Goal: Transaction & Acquisition: Book appointment/travel/reservation

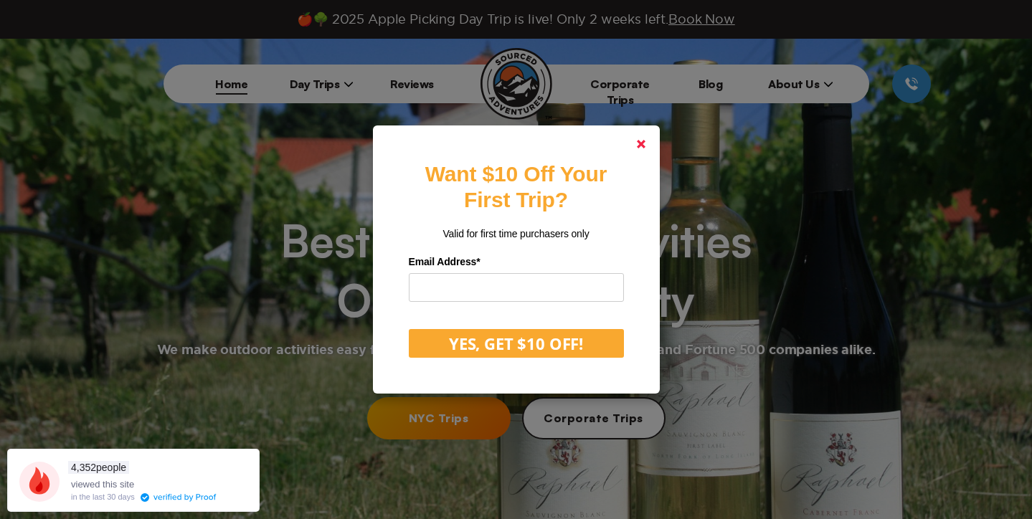
click at [638, 146] on polygon at bounding box center [641, 144] width 9 height 9
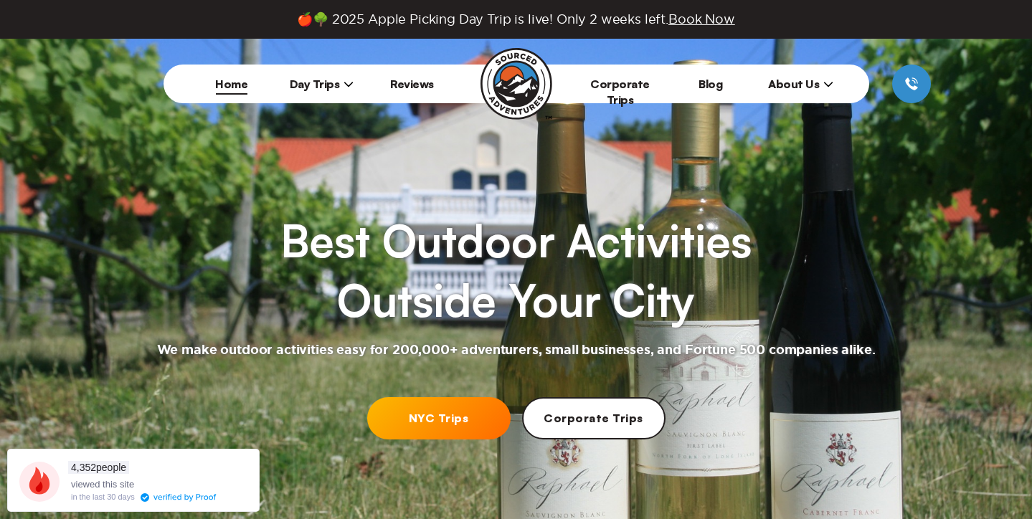
click at [432, 416] on link "NYC Trips" at bounding box center [438, 418] width 143 height 42
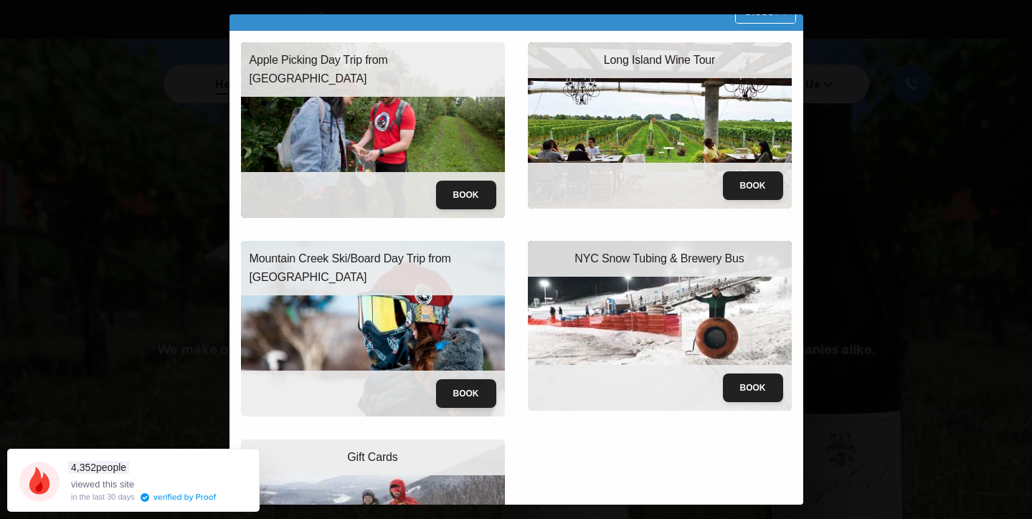
scroll to position [24, 0]
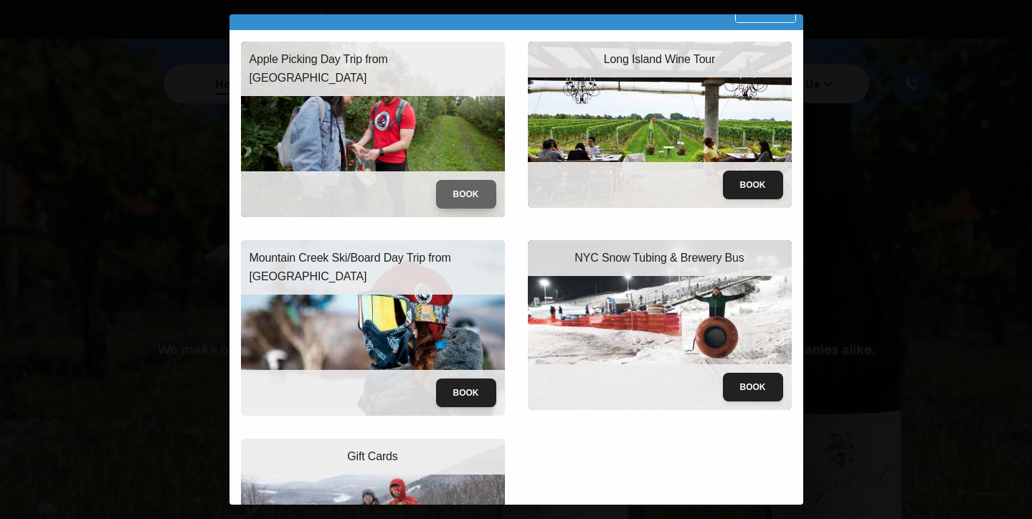
click at [475, 200] on button "Book" at bounding box center [466, 194] width 60 height 29
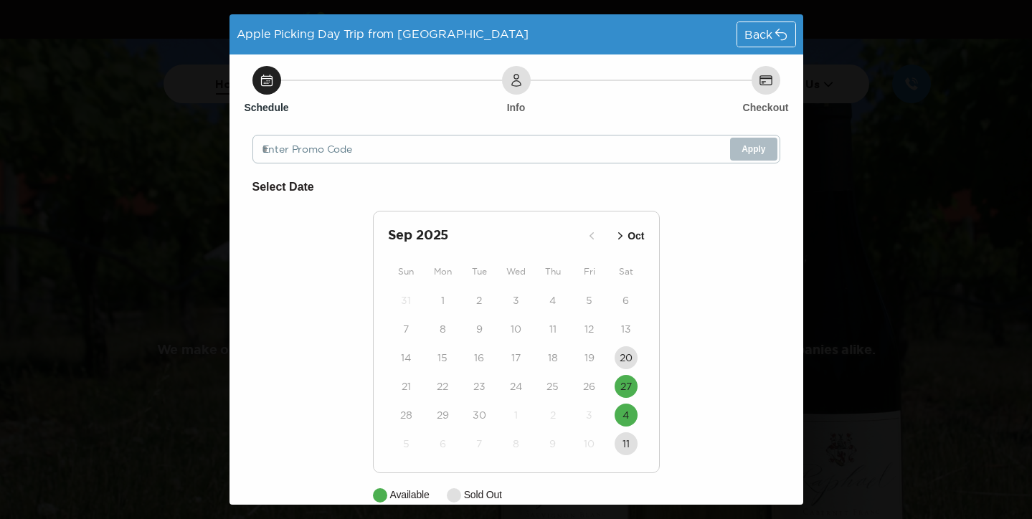
click at [619, 232] on icon "button" at bounding box center [620, 236] width 14 height 14
click at [620, 300] on button "4" at bounding box center [625, 300] width 23 height 23
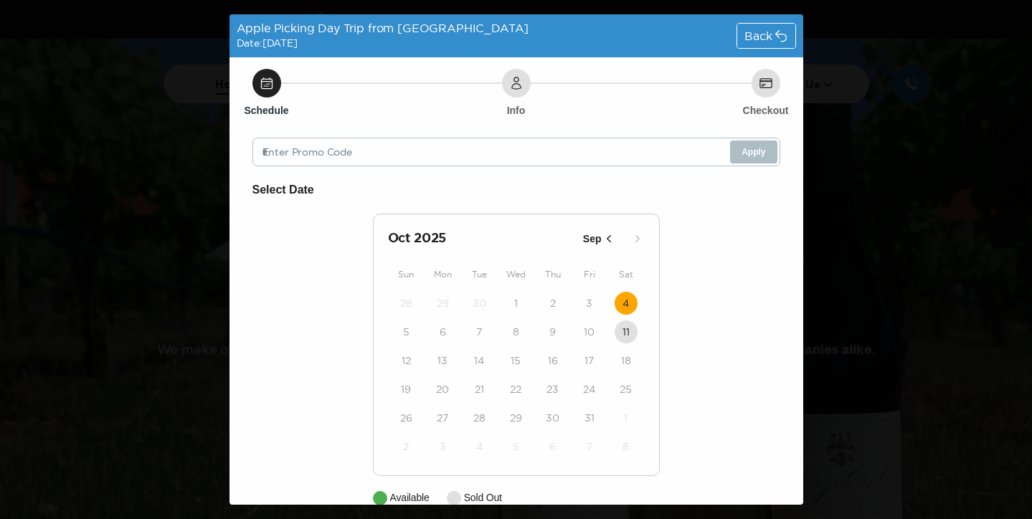
scroll to position [85, 0]
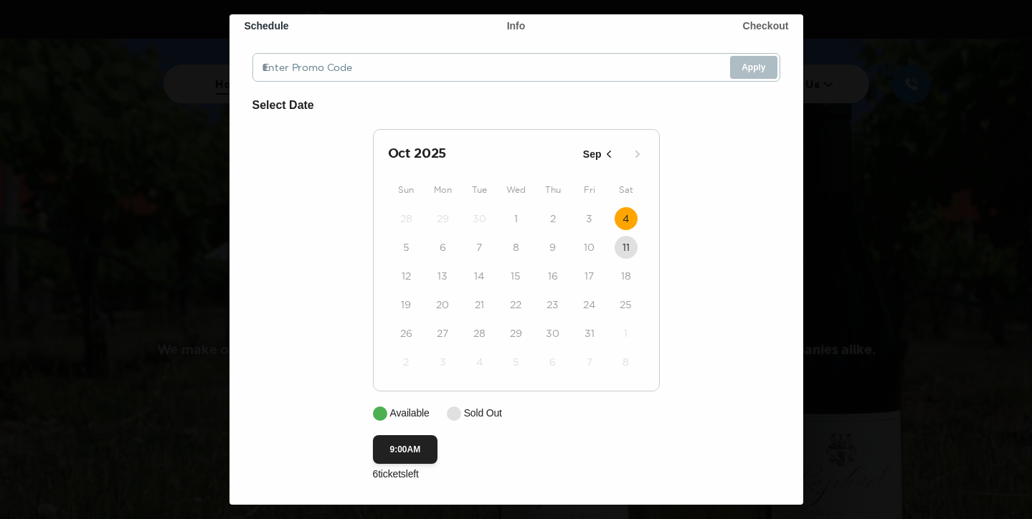
click at [613, 148] on icon "button" at bounding box center [608, 154] width 14 height 14
click at [624, 313] on button "27" at bounding box center [625, 304] width 23 height 23
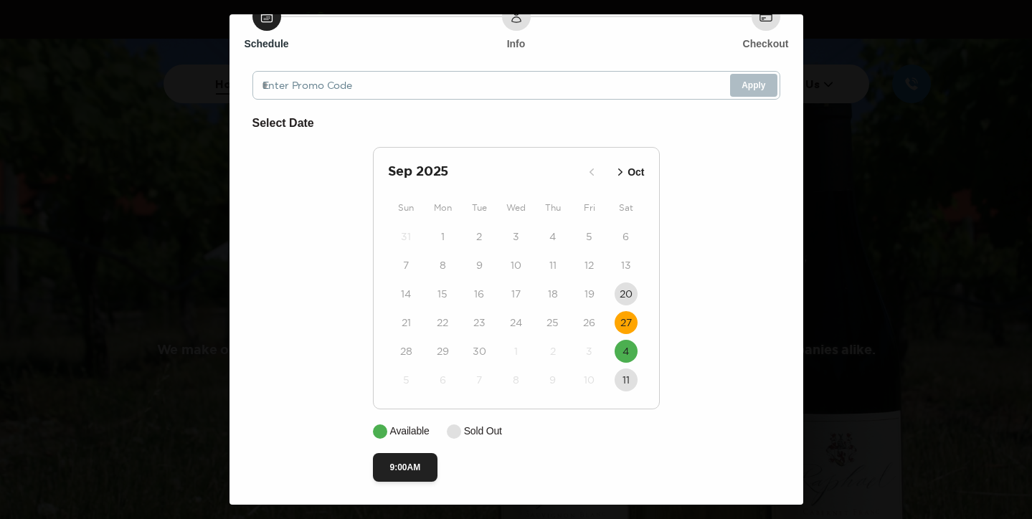
scroll to position [67, 0]
click at [409, 464] on button "9:00AM" at bounding box center [405, 467] width 65 height 29
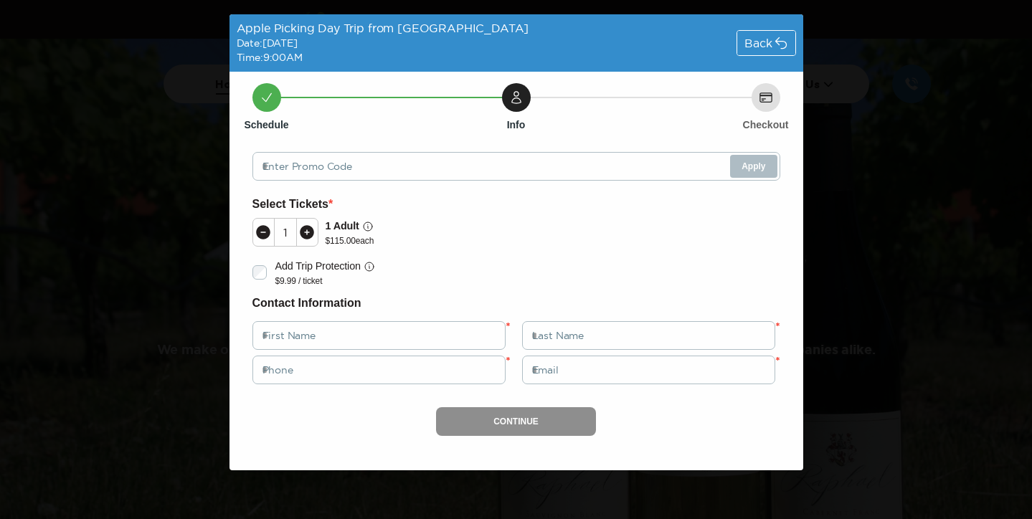
scroll to position [0, 0]
click at [756, 37] on span "Back" at bounding box center [757, 42] width 27 height 11
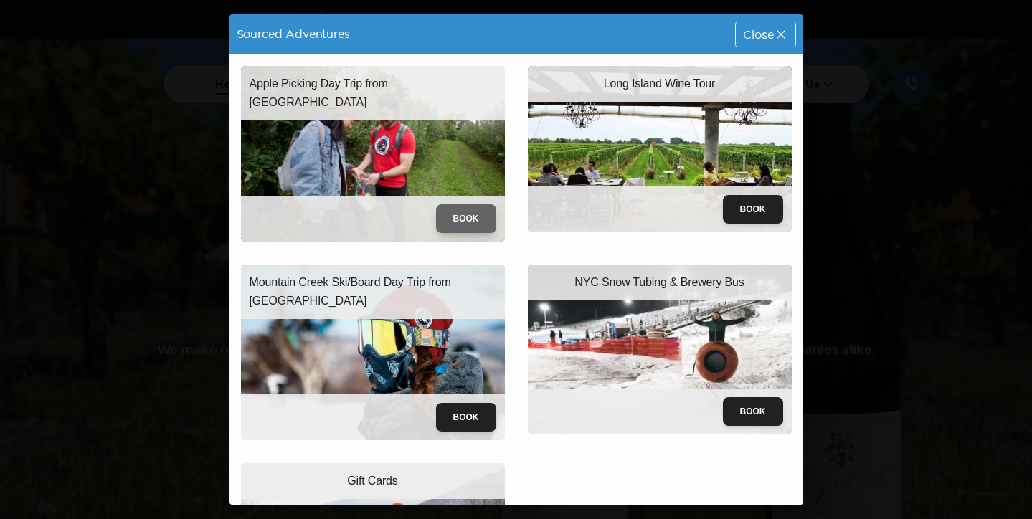
click at [475, 213] on button "Book" at bounding box center [466, 218] width 60 height 29
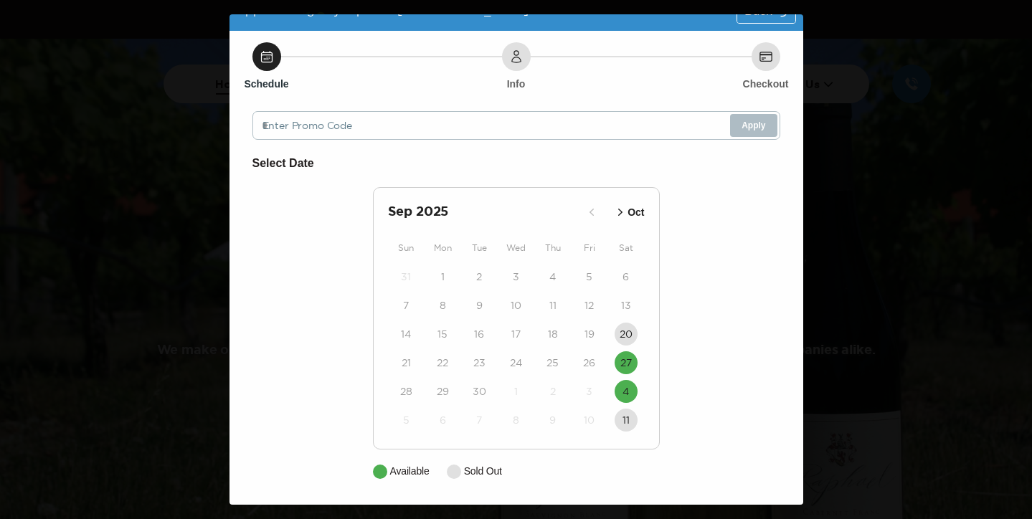
scroll to position [24, 0]
click at [628, 390] on time "4" at bounding box center [625, 391] width 6 height 14
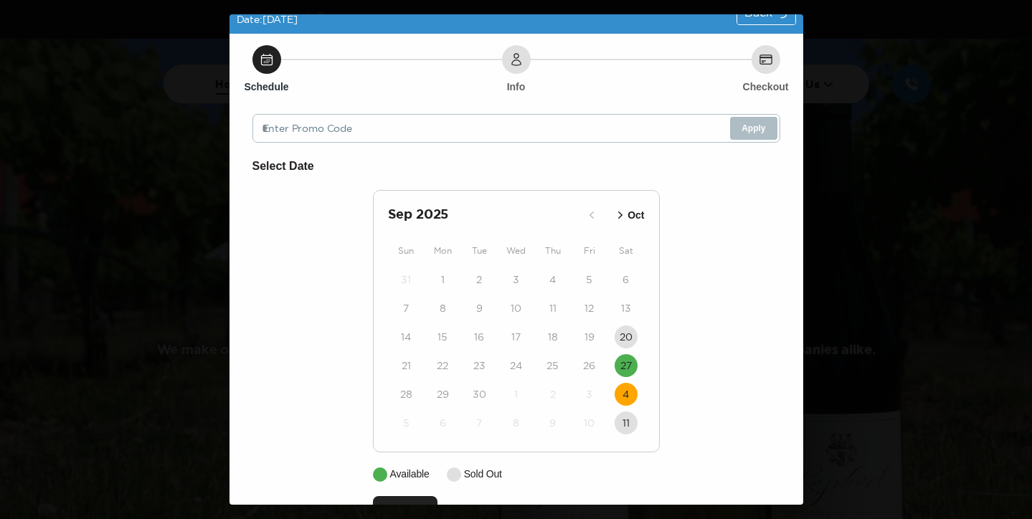
scroll to position [85, 0]
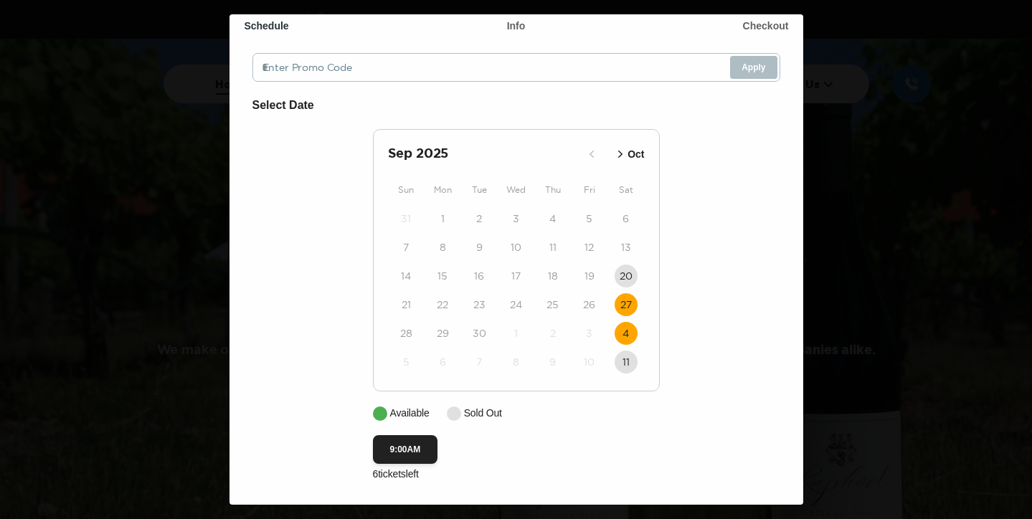
click at [621, 306] on time "27" at bounding box center [625, 305] width 11 height 14
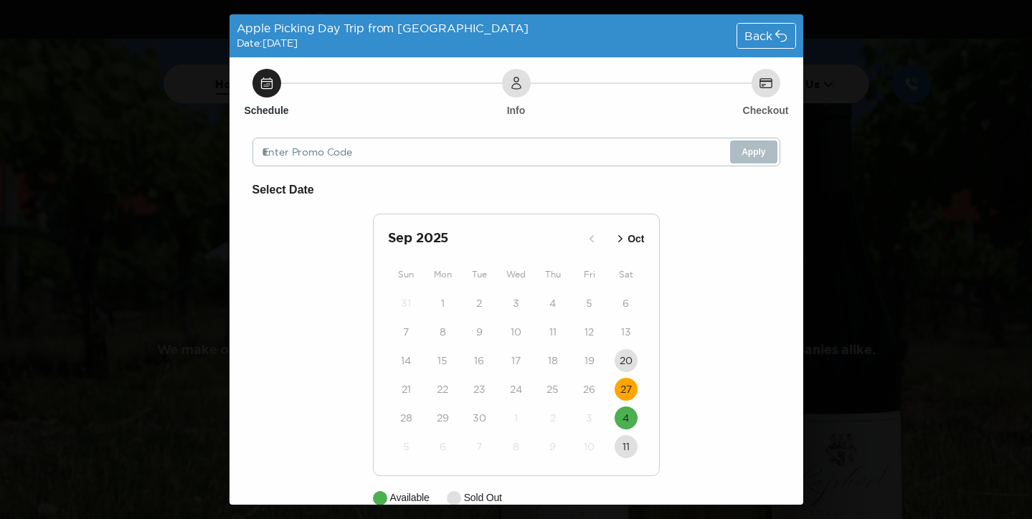
scroll to position [0, 0]
click at [766, 35] on span "Back" at bounding box center [757, 35] width 27 height 11
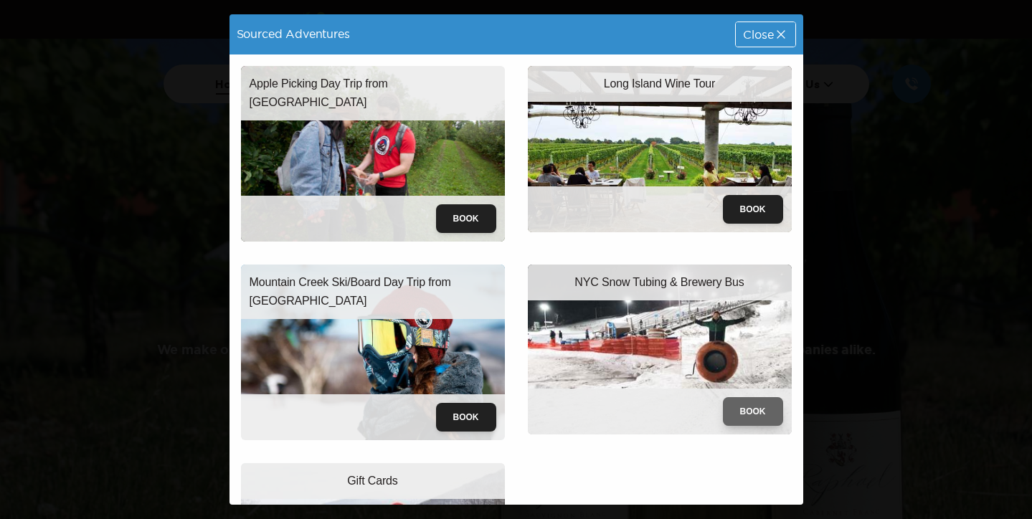
click at [751, 413] on button "Book" at bounding box center [753, 411] width 60 height 29
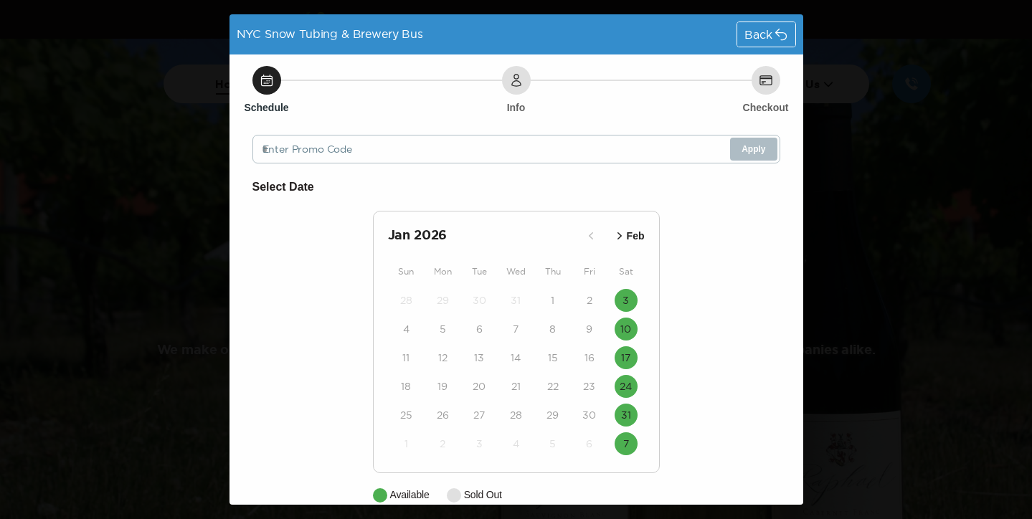
click at [751, 36] on span "Back" at bounding box center [757, 34] width 27 height 11
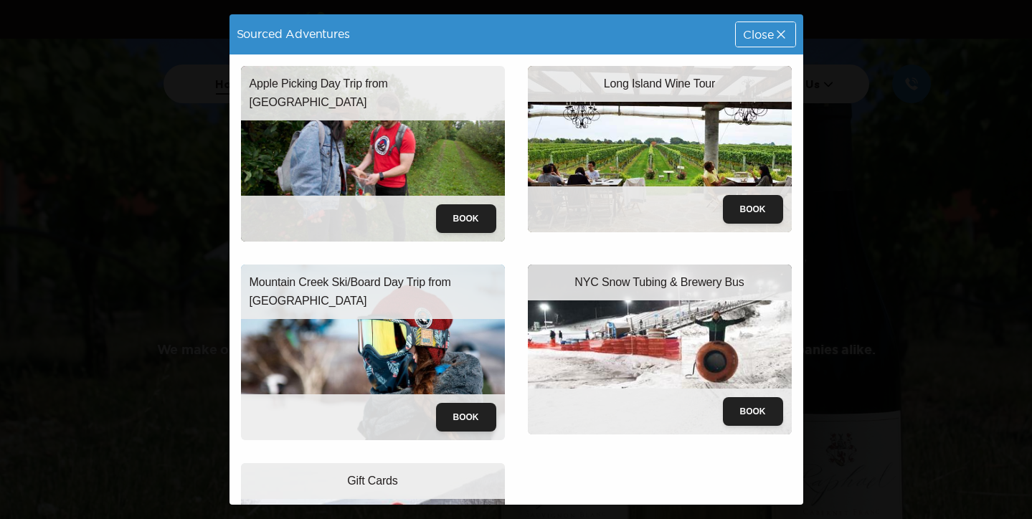
click at [110, 406] on div "Sourced Adventures Close Apple Picking Day Trip from [GEOGRAPHIC_DATA] Book Lon…" at bounding box center [516, 259] width 1032 height 519
click at [767, 37] on span "Close" at bounding box center [758, 34] width 30 height 11
